Goal: Information Seeking & Learning: Learn about a topic

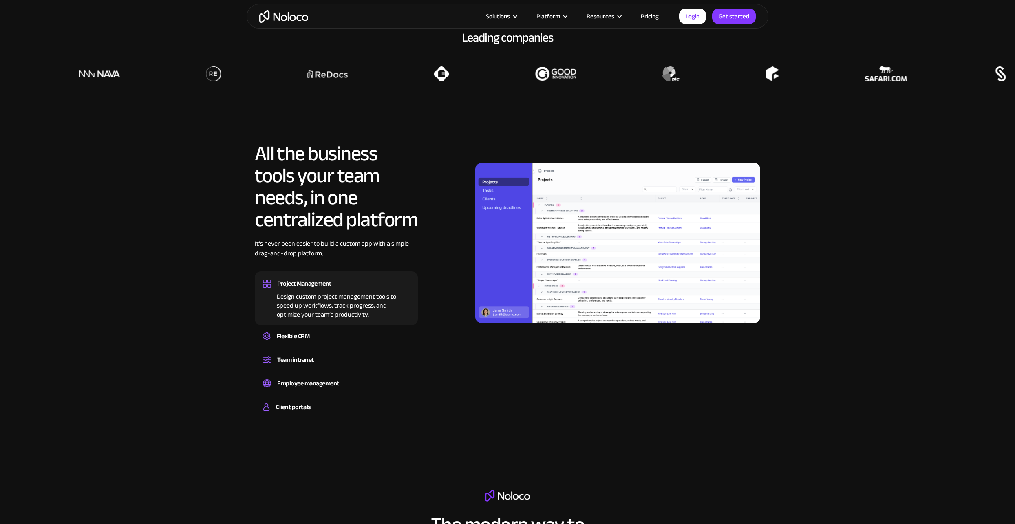
click at [183, 324] on section "All the business tools your team needs, in one centralized platform It’s never …" at bounding box center [507, 271] width 1015 height 339
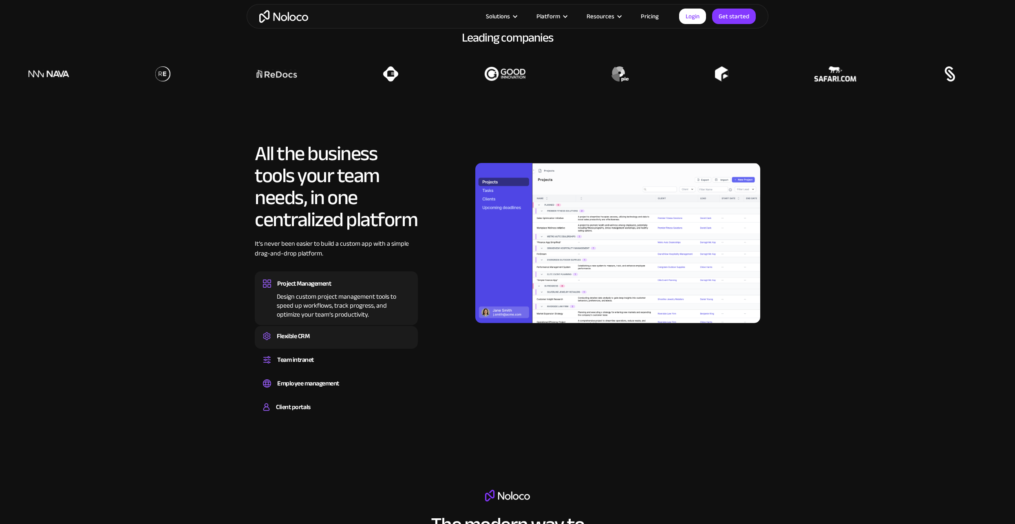
click at [345, 341] on div "Flexible CRM" at bounding box center [336, 336] width 147 height 12
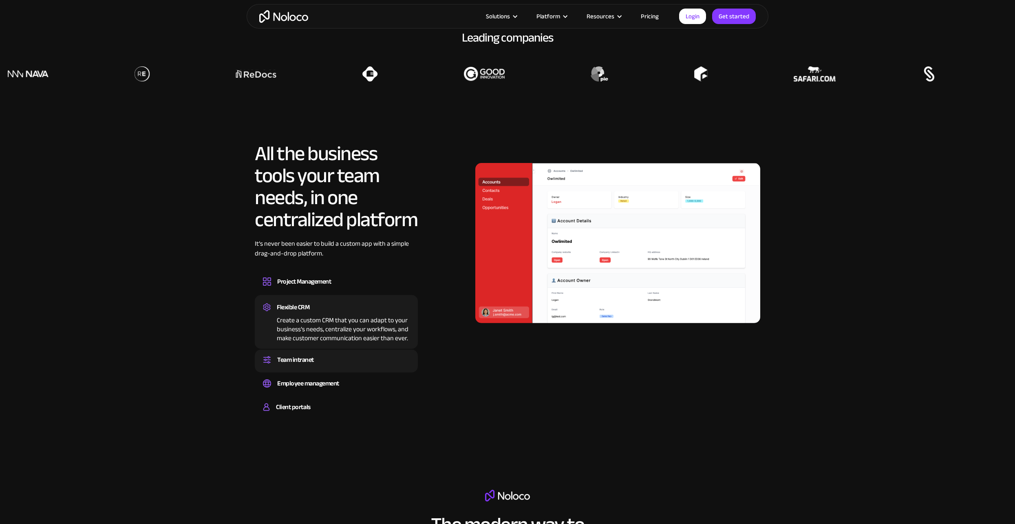
click at [342, 354] on div "Team intranet Set up a central space for your team to collaborate, share inform…" at bounding box center [336, 361] width 163 height 23
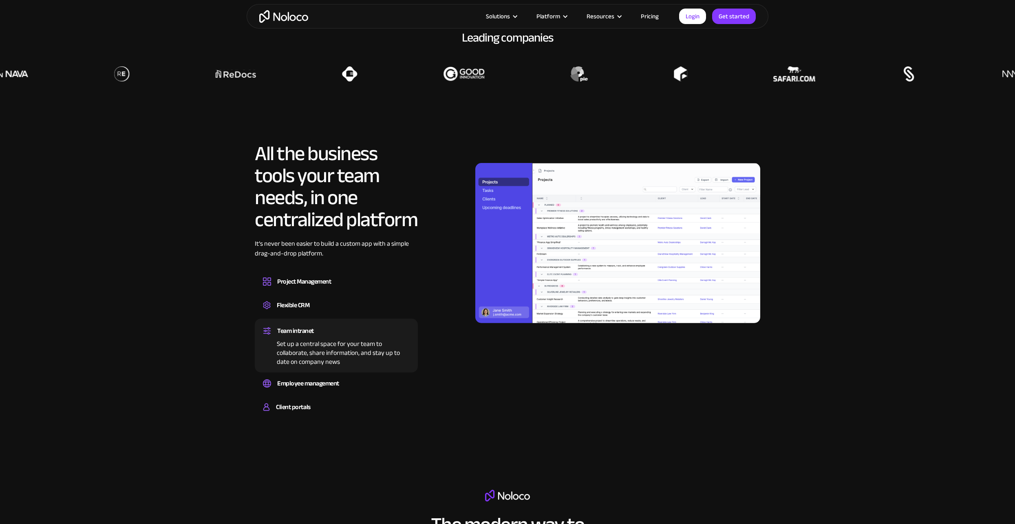
click at [345, 368] on div "Team intranet Set up a central space for your team to collaborate, share inform…" at bounding box center [336, 346] width 163 height 54
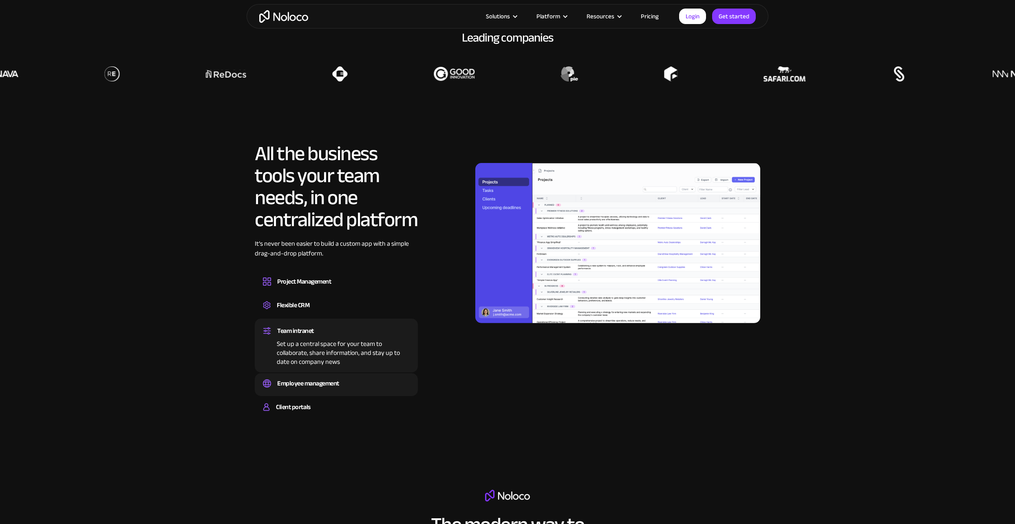
click at [349, 387] on div "Employee management" at bounding box center [336, 384] width 147 height 12
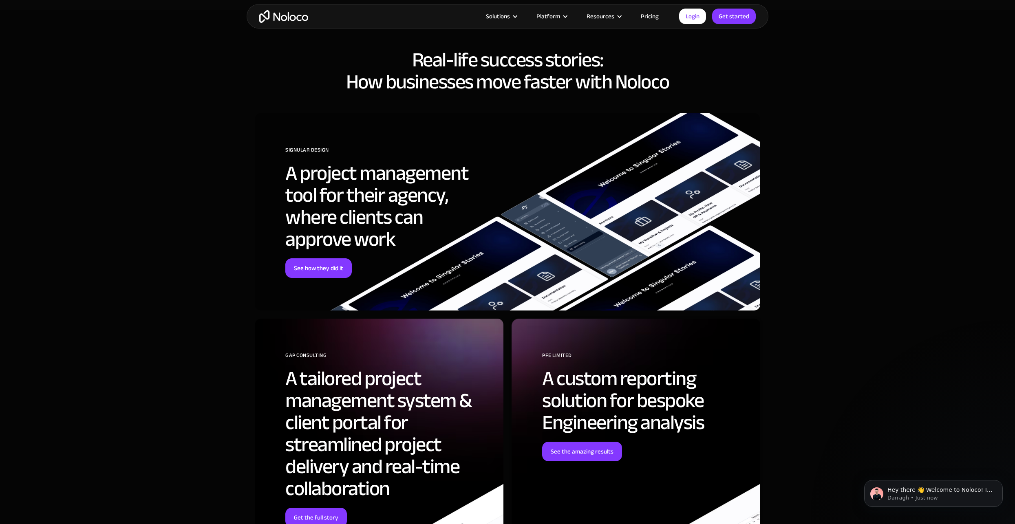
click at [658, 16] on link "Pricing" at bounding box center [650, 16] width 38 height 11
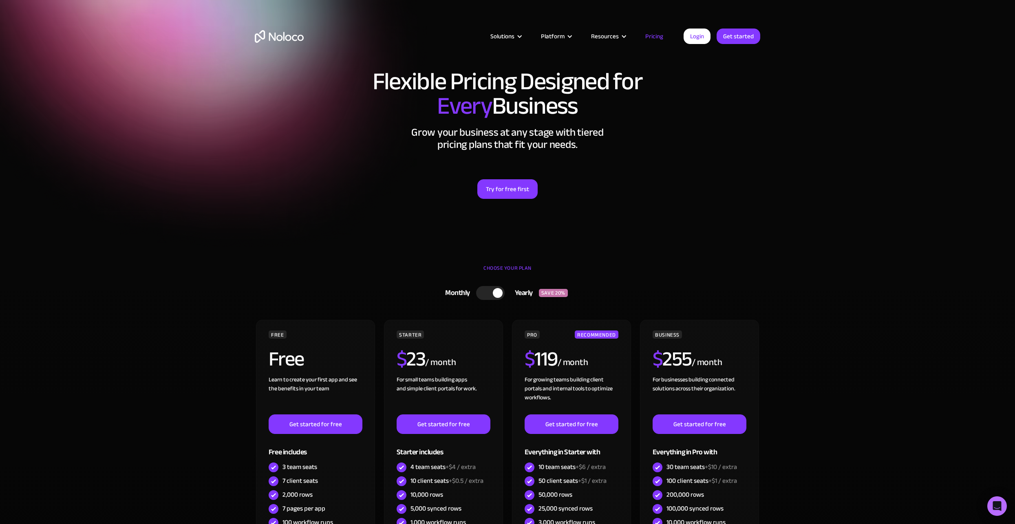
click at [144, 252] on section "Flexible Pricing Designed for Every Business Grow your business at any stage wi…" at bounding box center [507, 127] width 1015 height 254
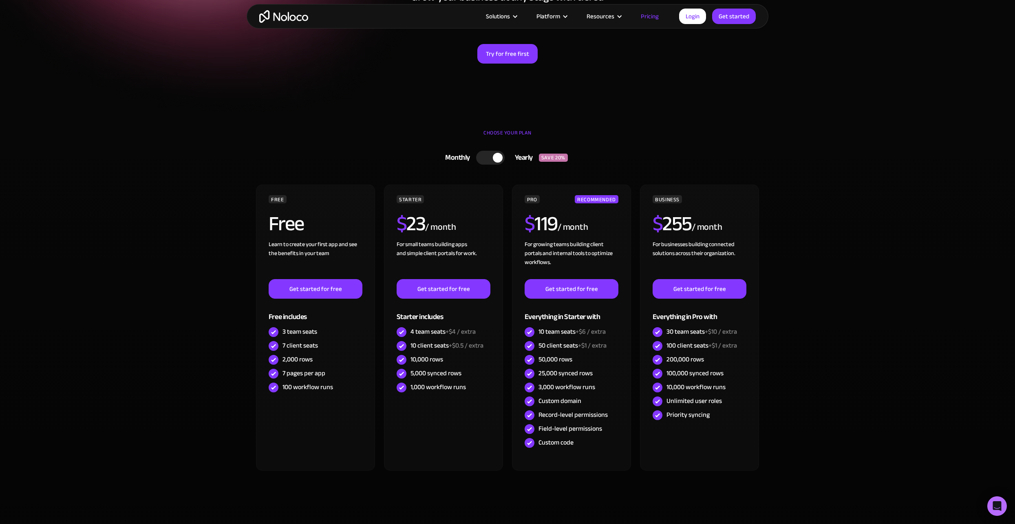
scroll to position [163, 0]
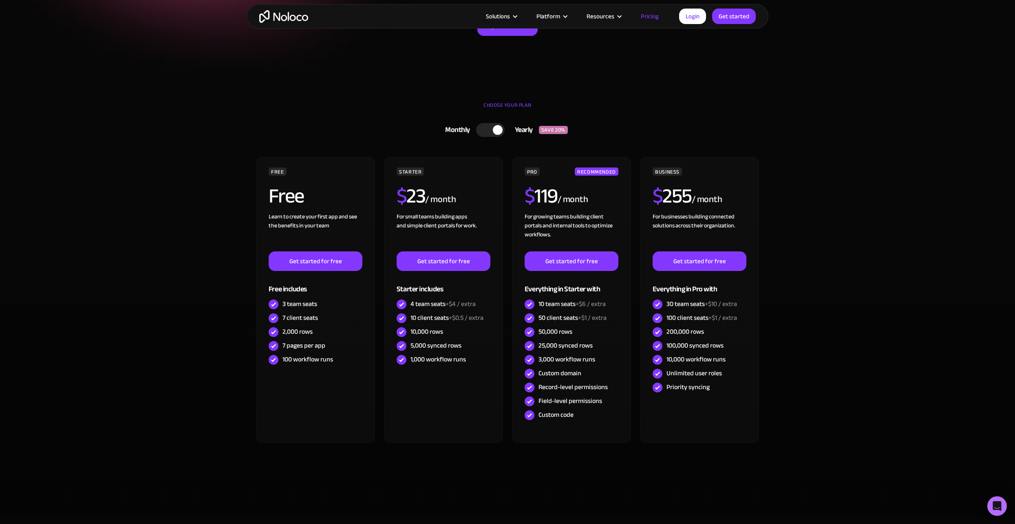
click at [881, 195] on section "CHOOSE YOUR PLAN Monthly Yearly SAVE 20% Monthly Yearly SAVE 20% FREE Free Lear…" at bounding box center [507, 305] width 1015 height 428
click at [911, 288] on section "CHOOSE YOUR PLAN Monthly Yearly SAVE 20% Monthly Yearly SAVE 20% FREE Free Lear…" at bounding box center [507, 305] width 1015 height 428
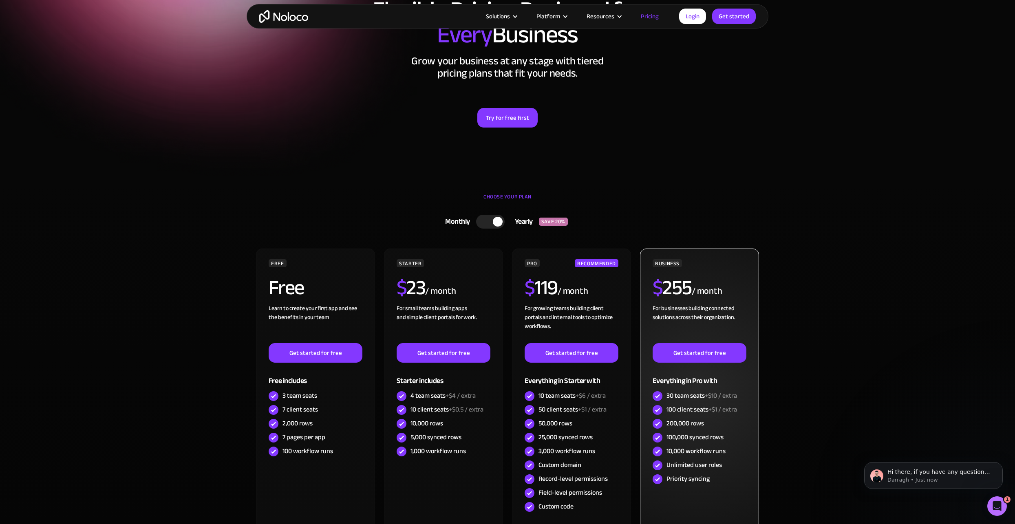
scroll to position [0, 0]
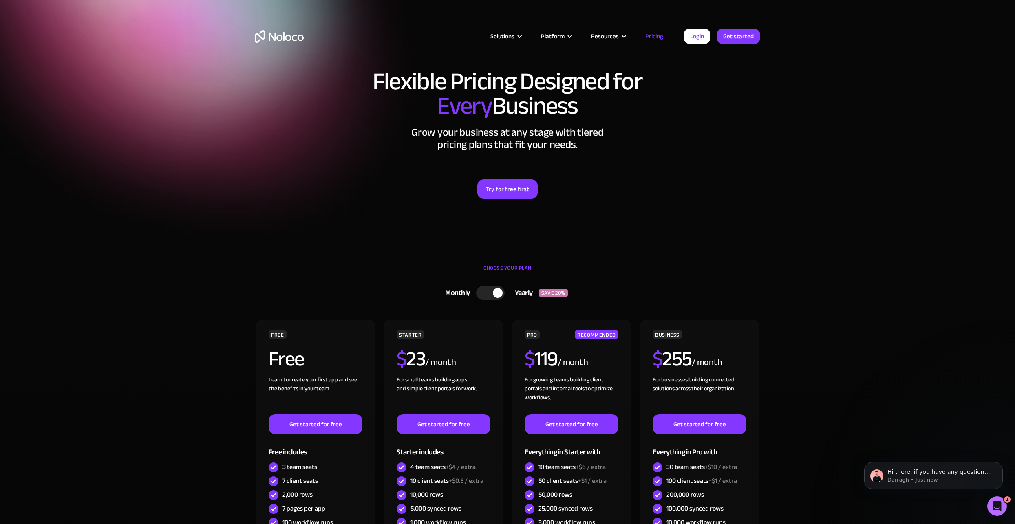
click at [656, 34] on link "Pricing" at bounding box center [654, 36] width 38 height 11
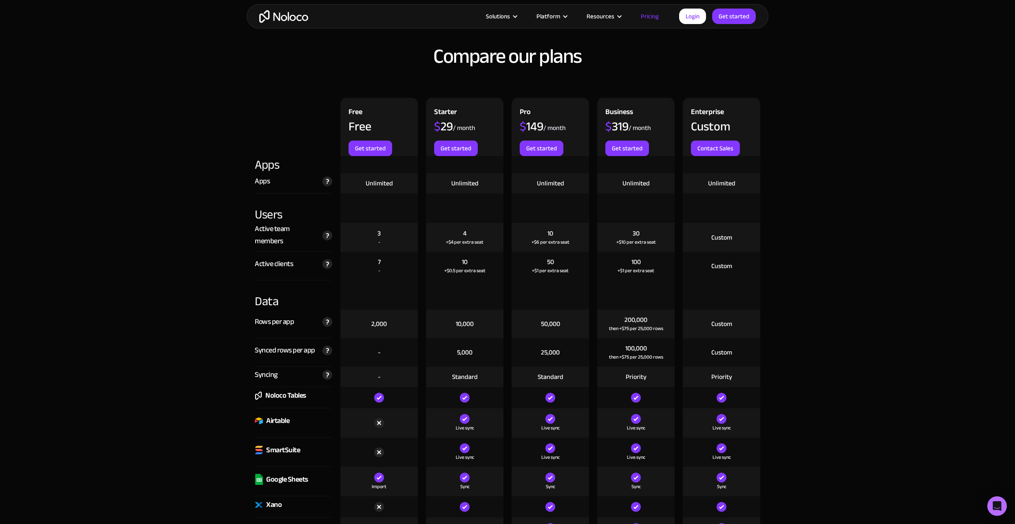
scroll to position [897, 0]
